Goal: Task Accomplishment & Management: Use online tool/utility

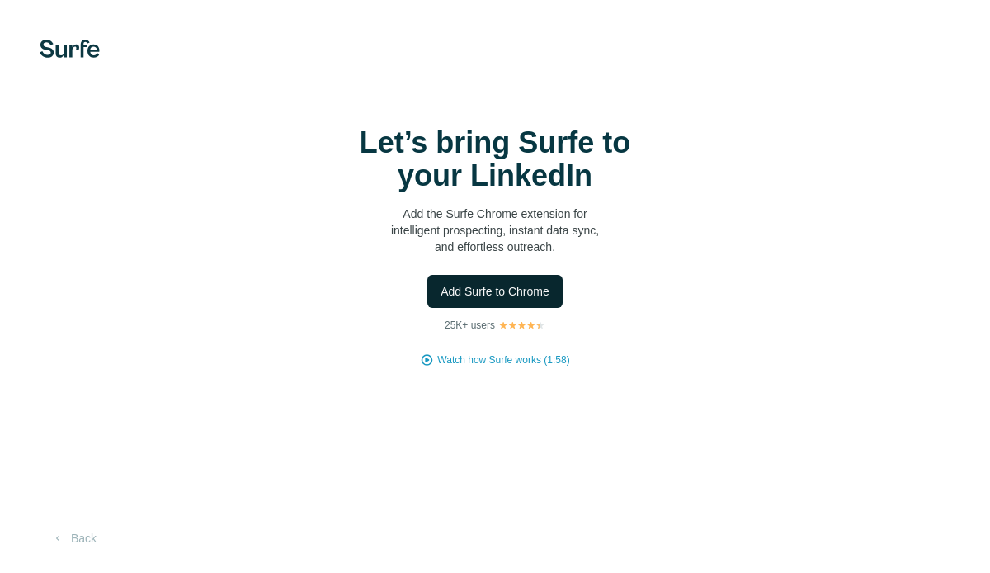
click at [493, 286] on span "Add Surfe to Chrome" at bounding box center [495, 291] width 109 height 17
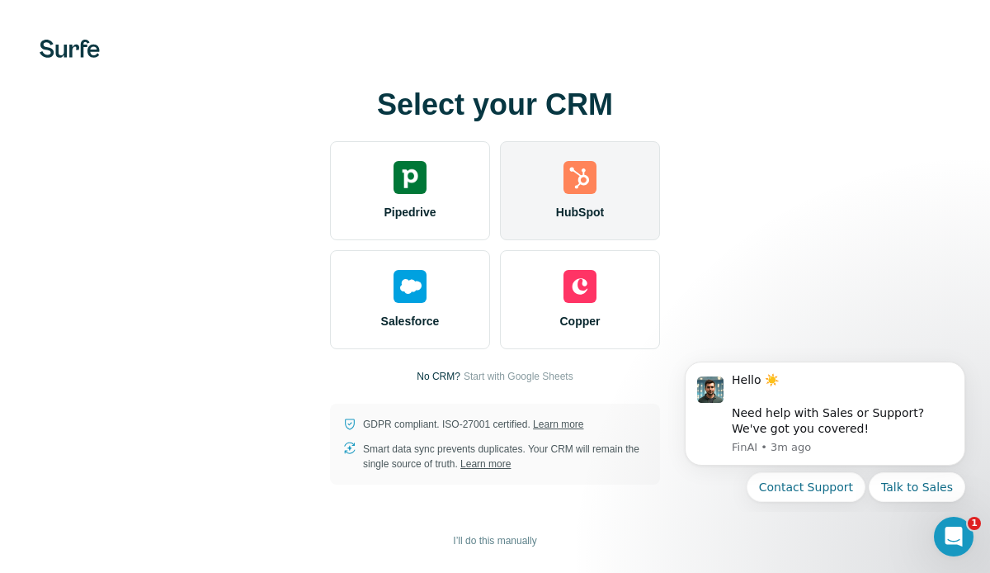
click at [582, 195] on div "HubSpot" at bounding box center [580, 190] width 160 height 99
click at [549, 178] on div "HubSpot" at bounding box center [580, 190] width 160 height 99
click at [592, 173] on img at bounding box center [580, 177] width 33 height 33
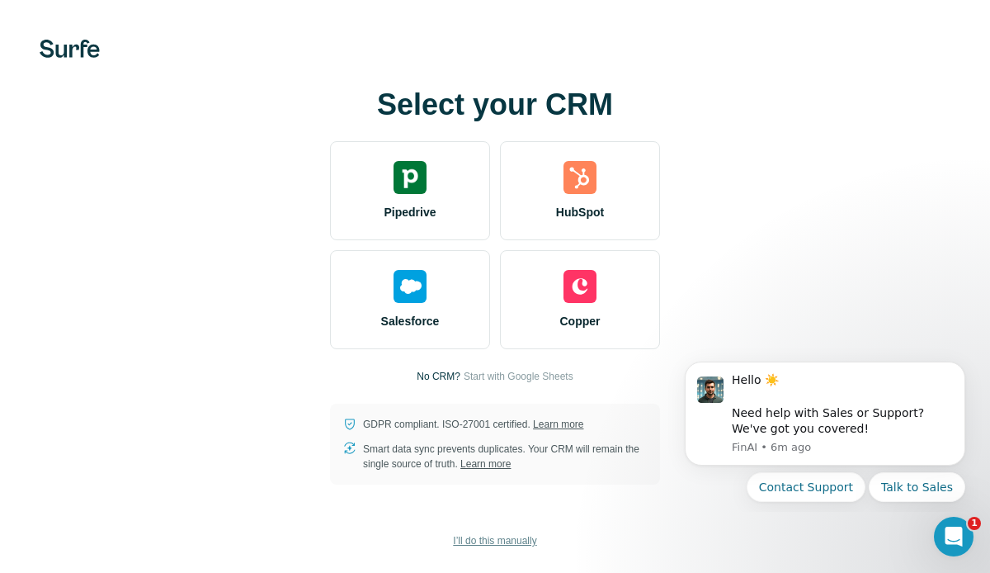
click at [497, 541] on span "I’ll do this manually" at bounding box center [494, 540] width 83 height 15
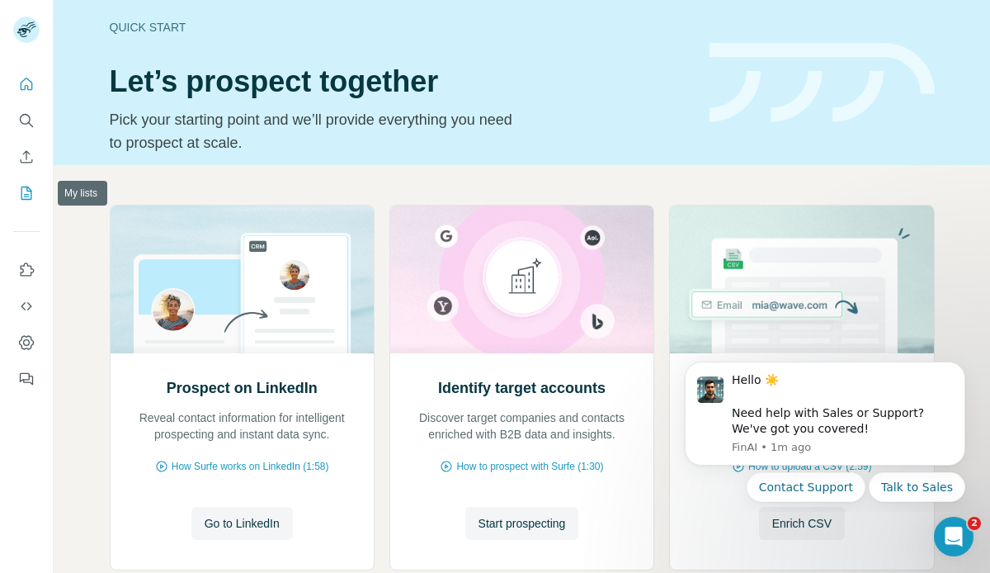
click at [26, 196] on icon "My lists" at bounding box center [28, 191] width 8 height 11
